Goal: Find specific page/section: Find specific page/section

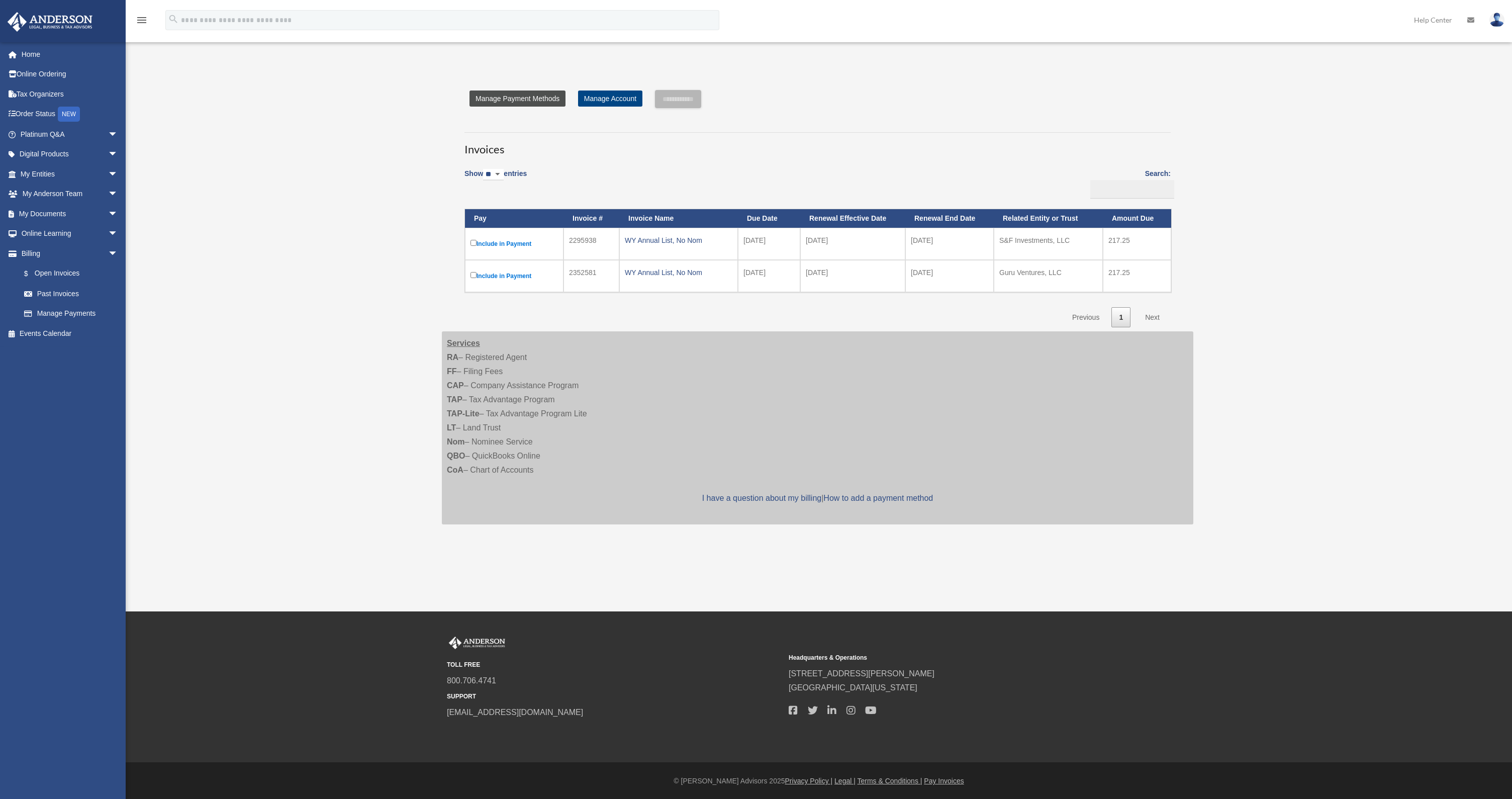
click at [526, 99] on link "Manage Payment Methods" at bounding box center [518, 98] width 96 height 16
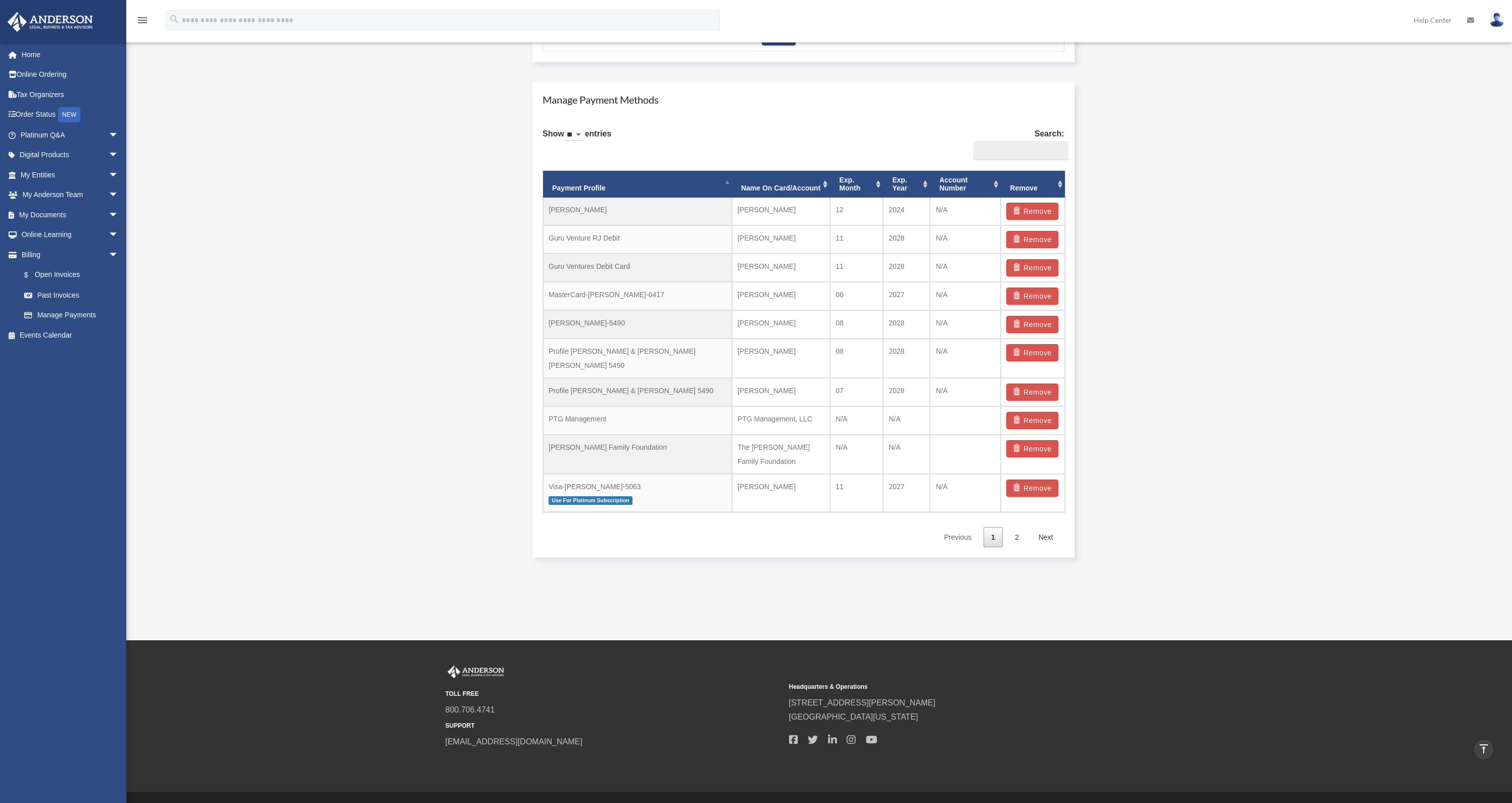
scroll to position [554, 0]
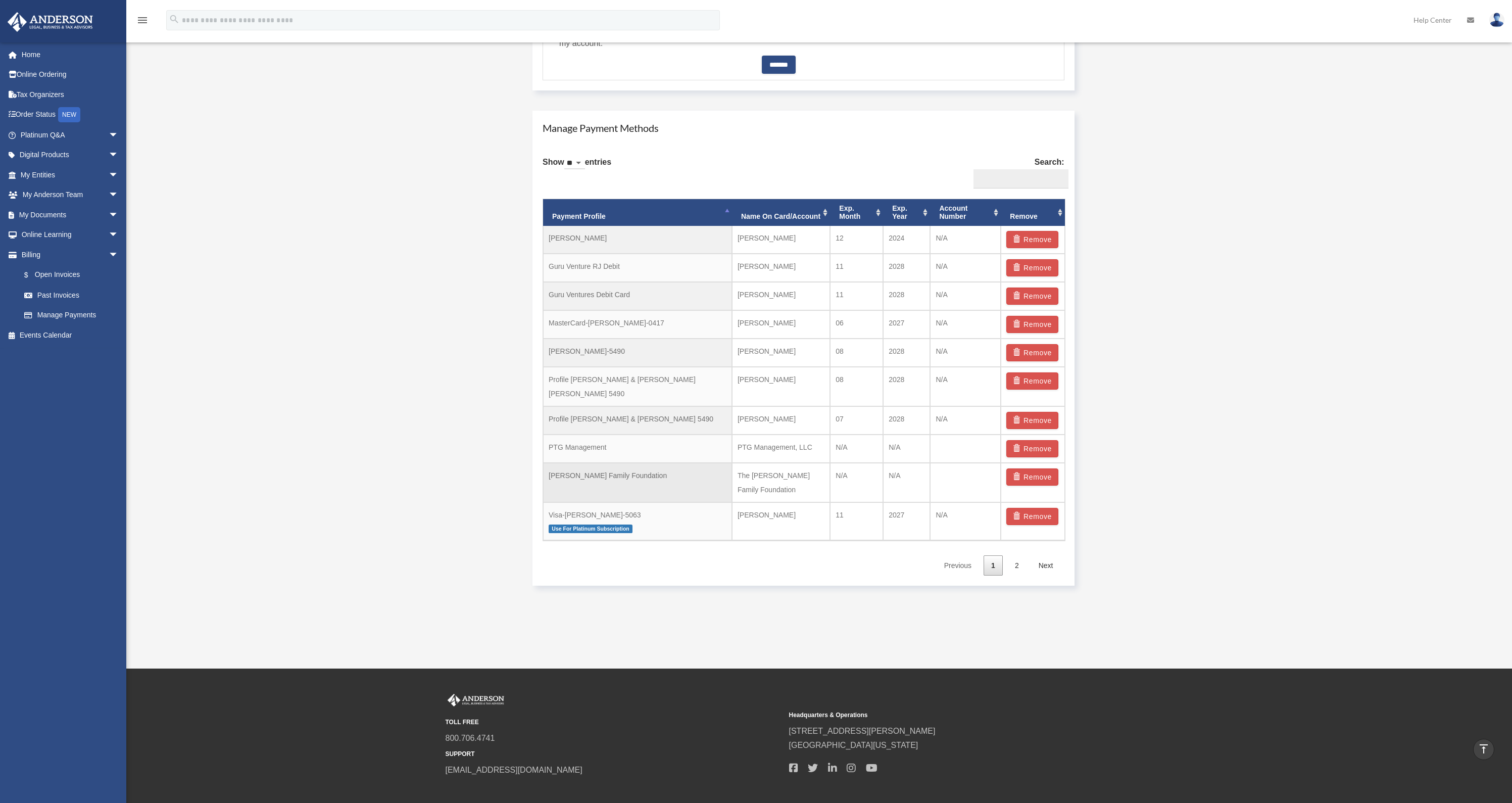
click at [580, 473] on td "Shotts Family Foundation" at bounding box center [638, 482] width 189 height 40
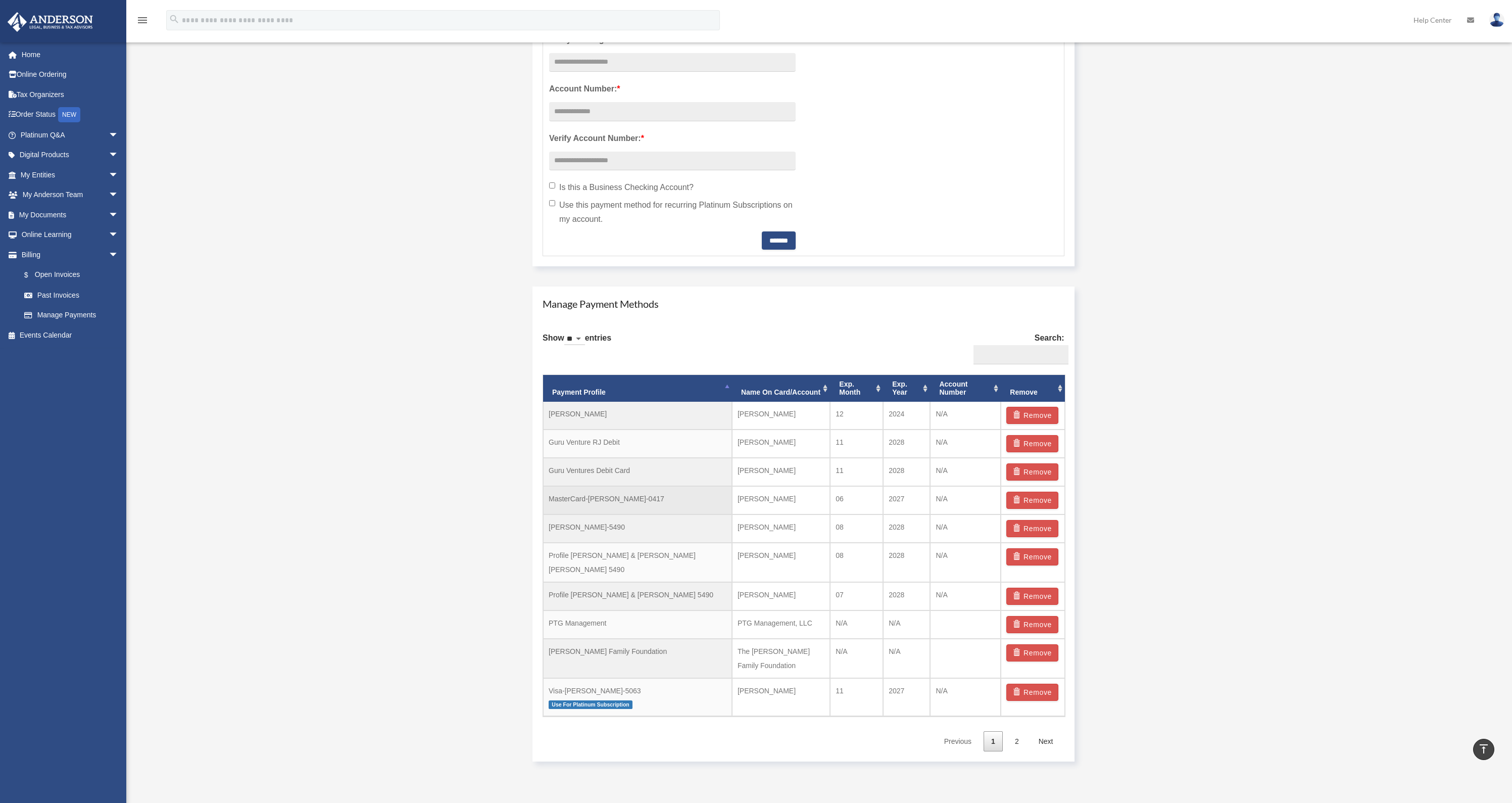
scroll to position [415, 0]
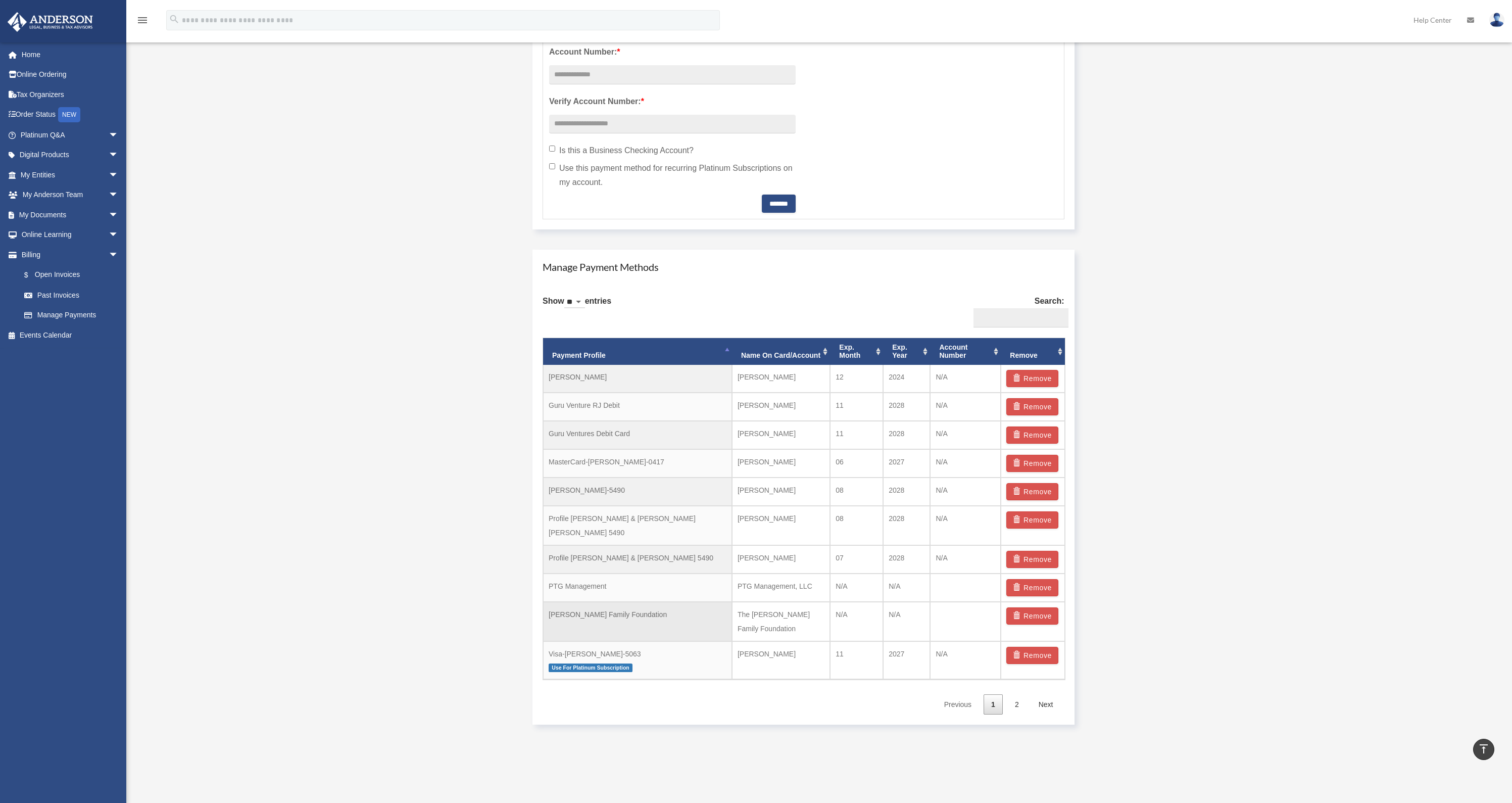
click at [595, 612] on td "[PERSON_NAME] Family Foundation" at bounding box center [638, 621] width 189 height 40
click at [746, 614] on td "The [PERSON_NAME] Family Foundation" at bounding box center [781, 621] width 98 height 40
click at [786, 614] on td "The [PERSON_NAME] Family Foundation" at bounding box center [781, 621] width 98 height 40
click at [572, 608] on td "[PERSON_NAME] Family Foundation" at bounding box center [638, 621] width 189 height 40
click at [1044, 699] on link "Next" at bounding box center [1046, 704] width 30 height 21
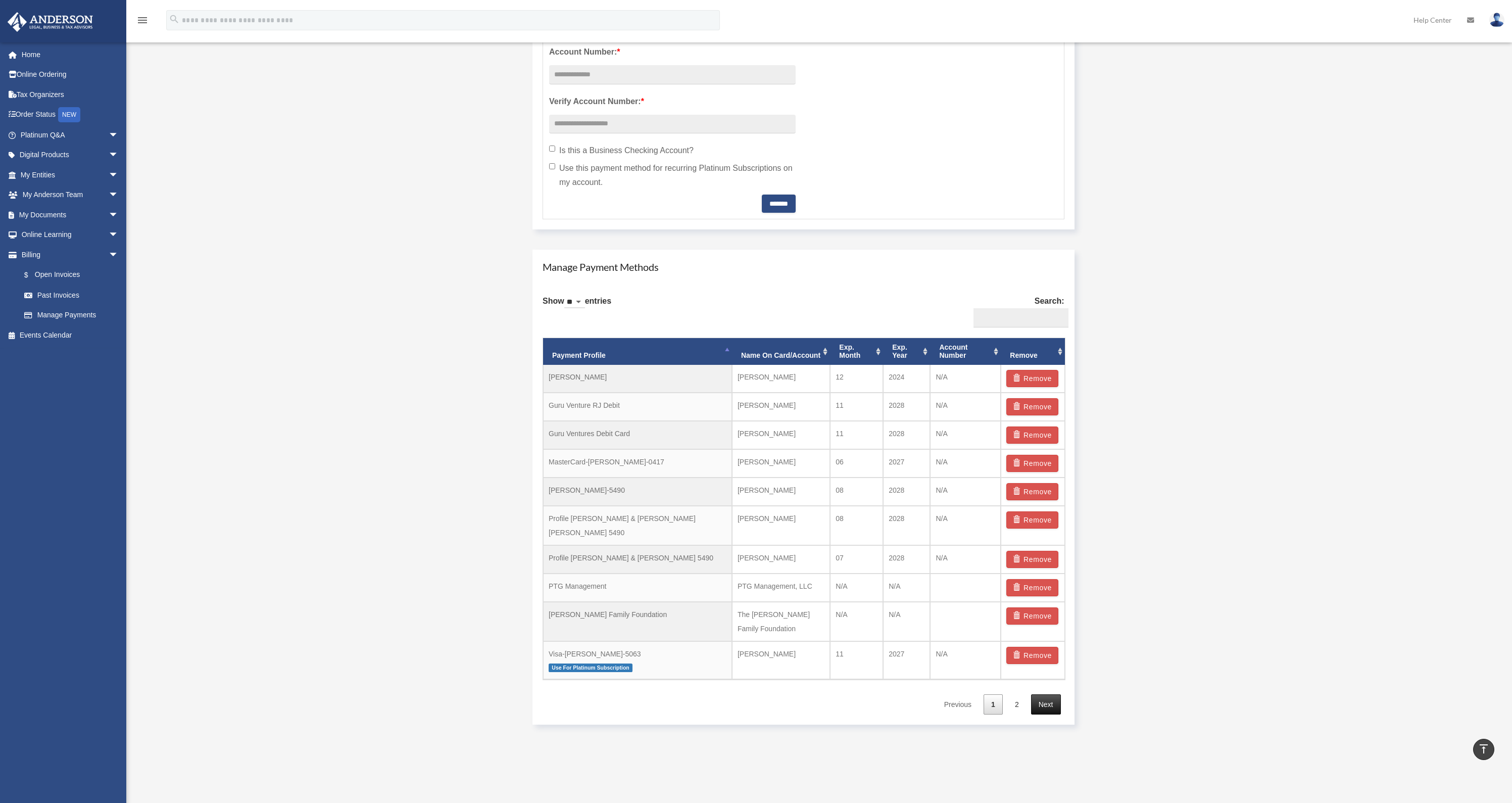
scroll to position [378, 0]
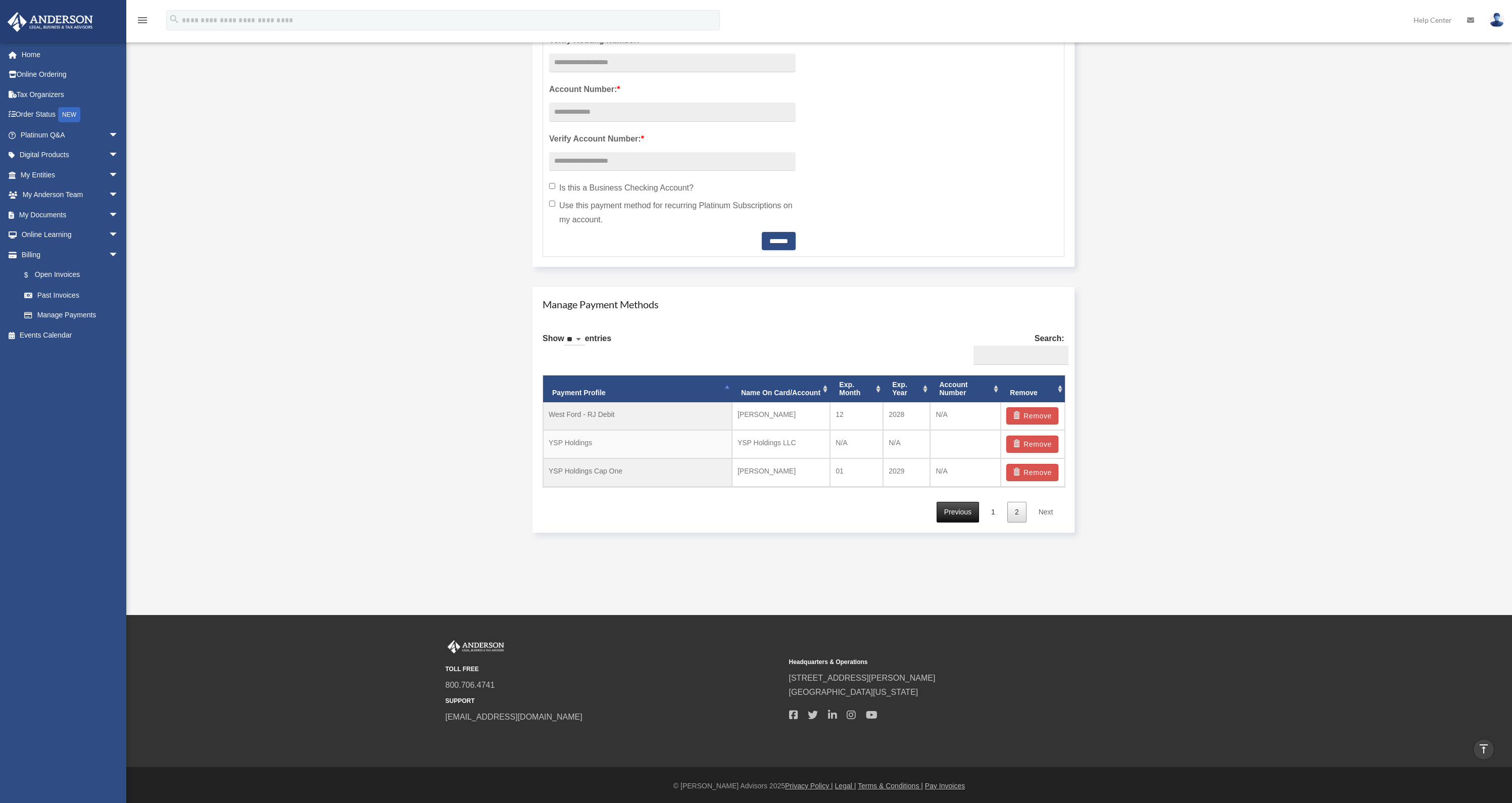
click at [963, 514] on link "Previous" at bounding box center [958, 512] width 42 height 21
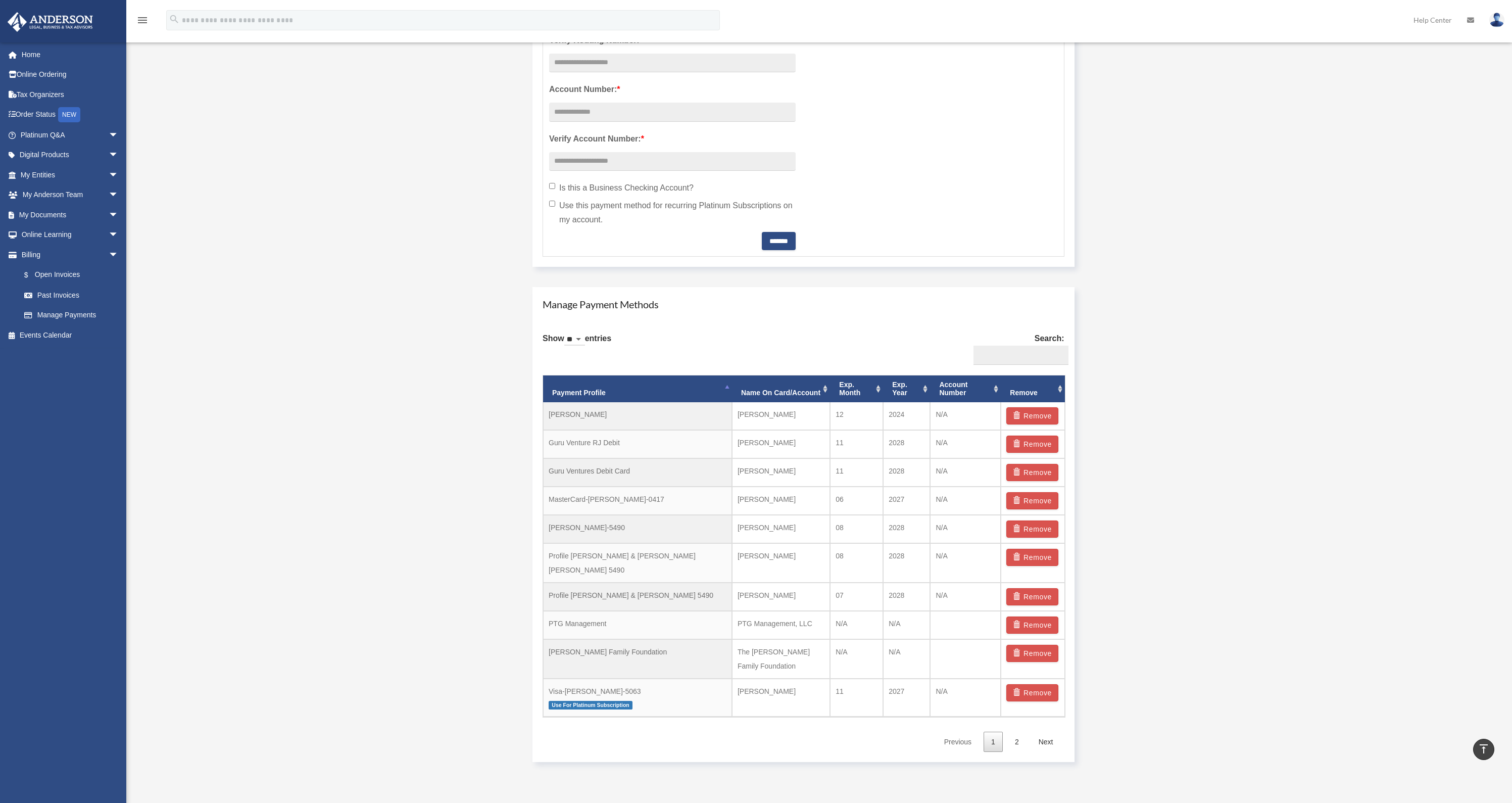
scroll to position [0, 0]
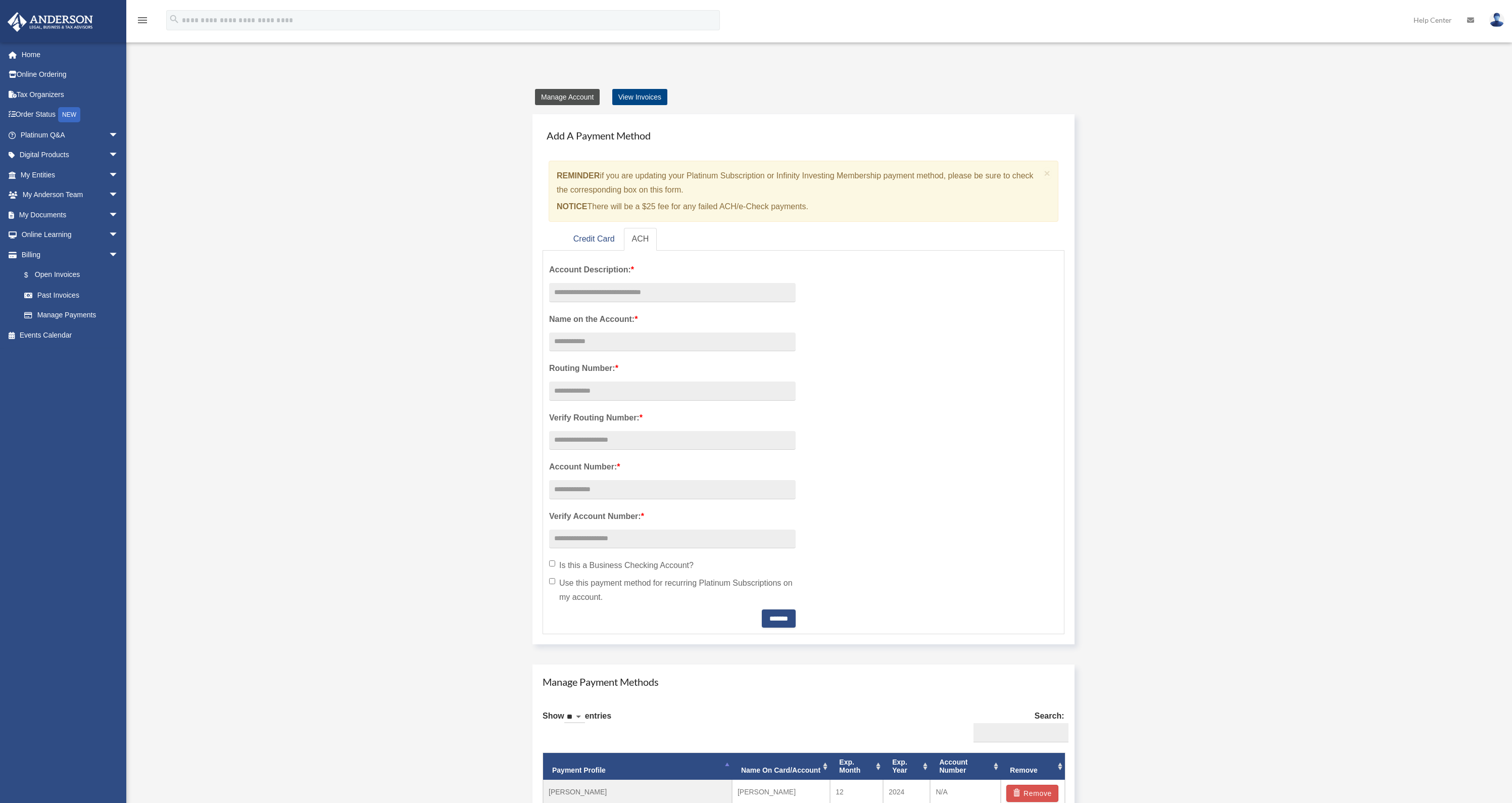
click at [574, 97] on link "Manage Account" at bounding box center [568, 97] width 65 height 16
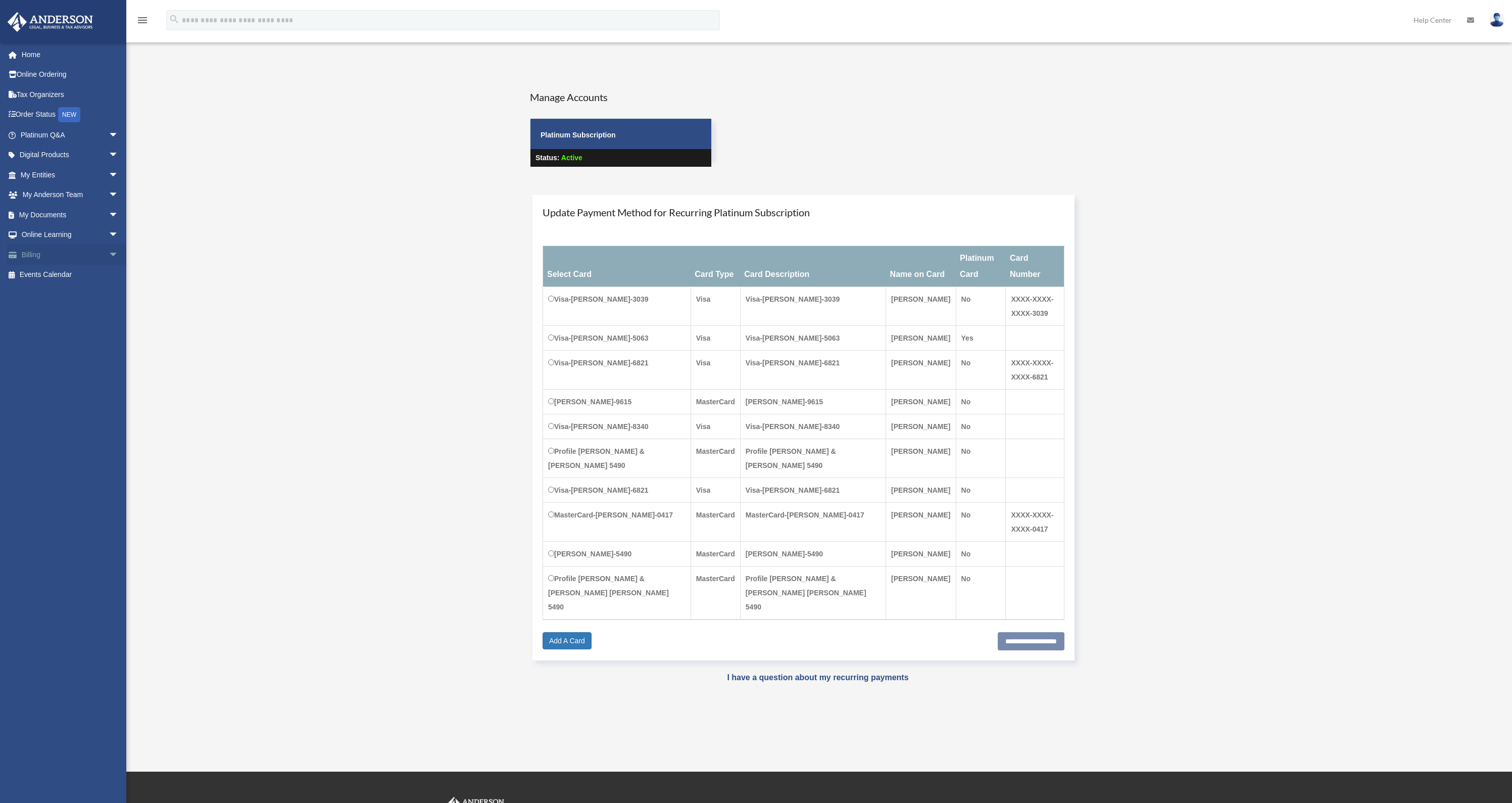
click at [109, 252] on span "arrow_drop_down" at bounding box center [119, 254] width 20 height 21
click at [60, 290] on link "Past Invoices" at bounding box center [74, 295] width 120 height 20
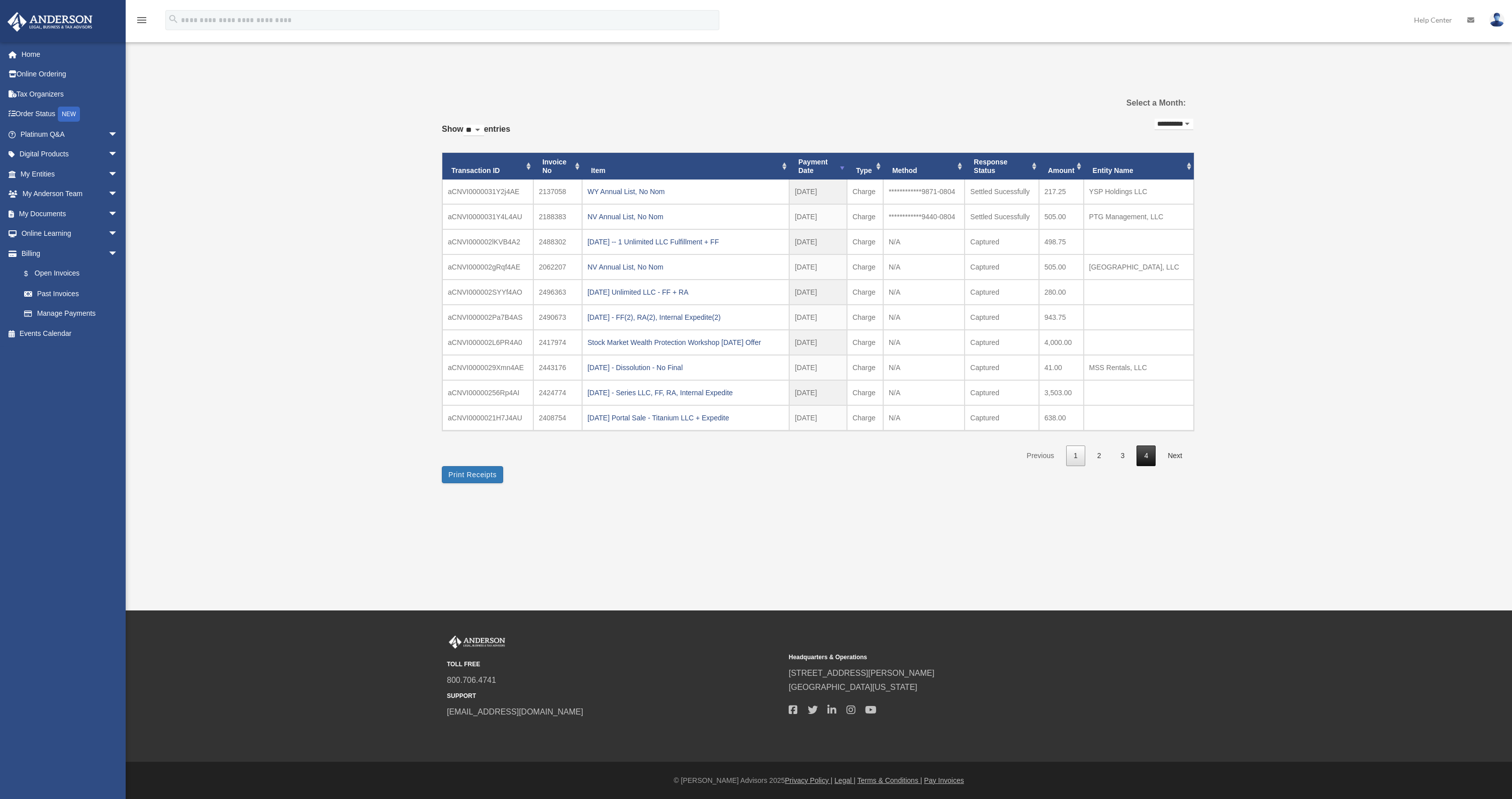
click at [1150, 453] on link "4" at bounding box center [1146, 456] width 19 height 21
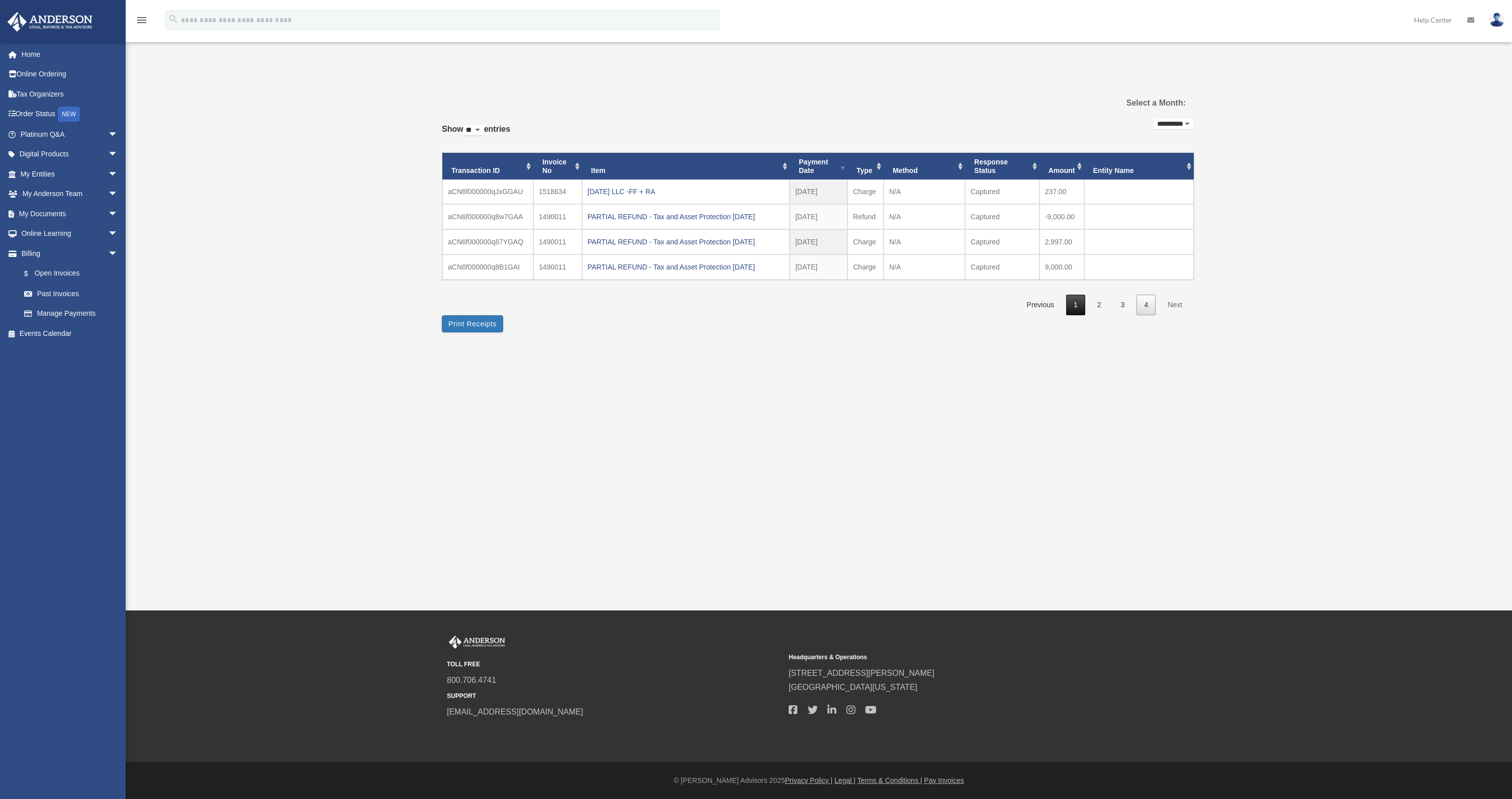
click at [1081, 305] on link "1" at bounding box center [1075, 305] width 19 height 21
